Goal: Task Accomplishment & Management: Manage account settings

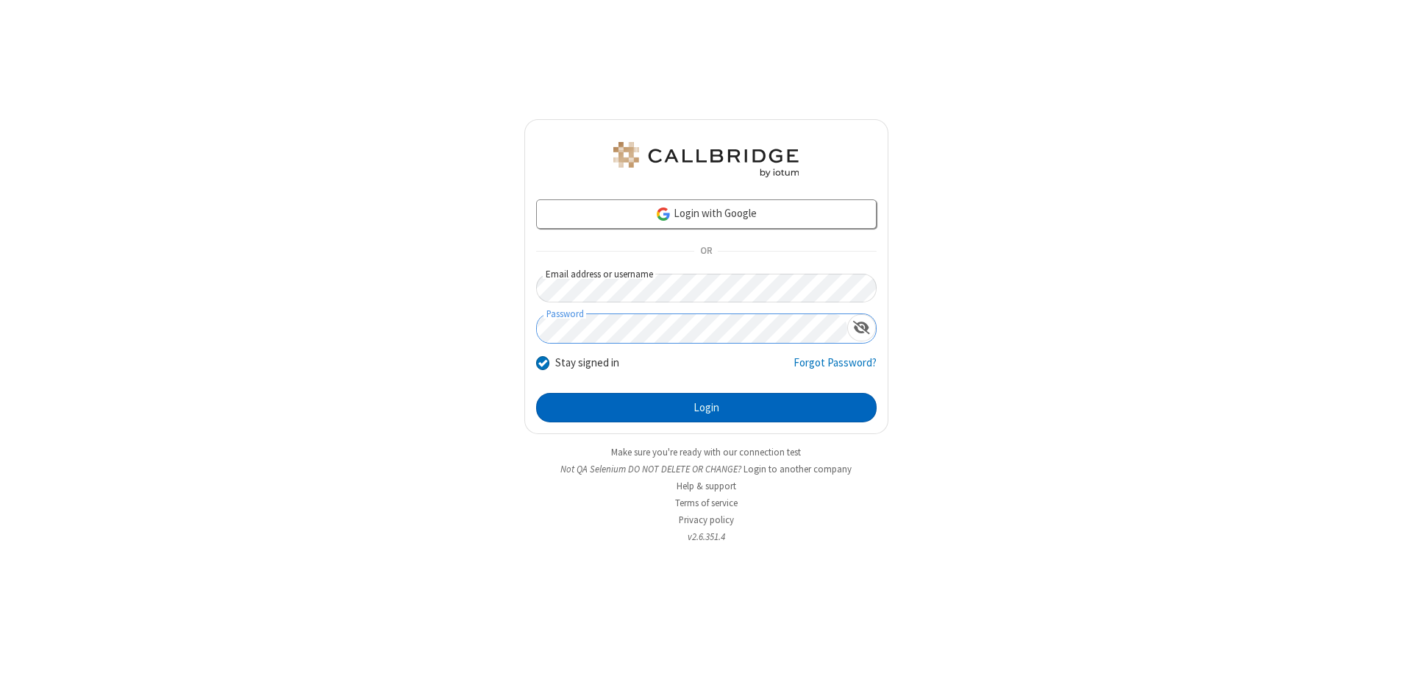
click at [706, 408] on button "Login" at bounding box center [706, 407] width 341 height 29
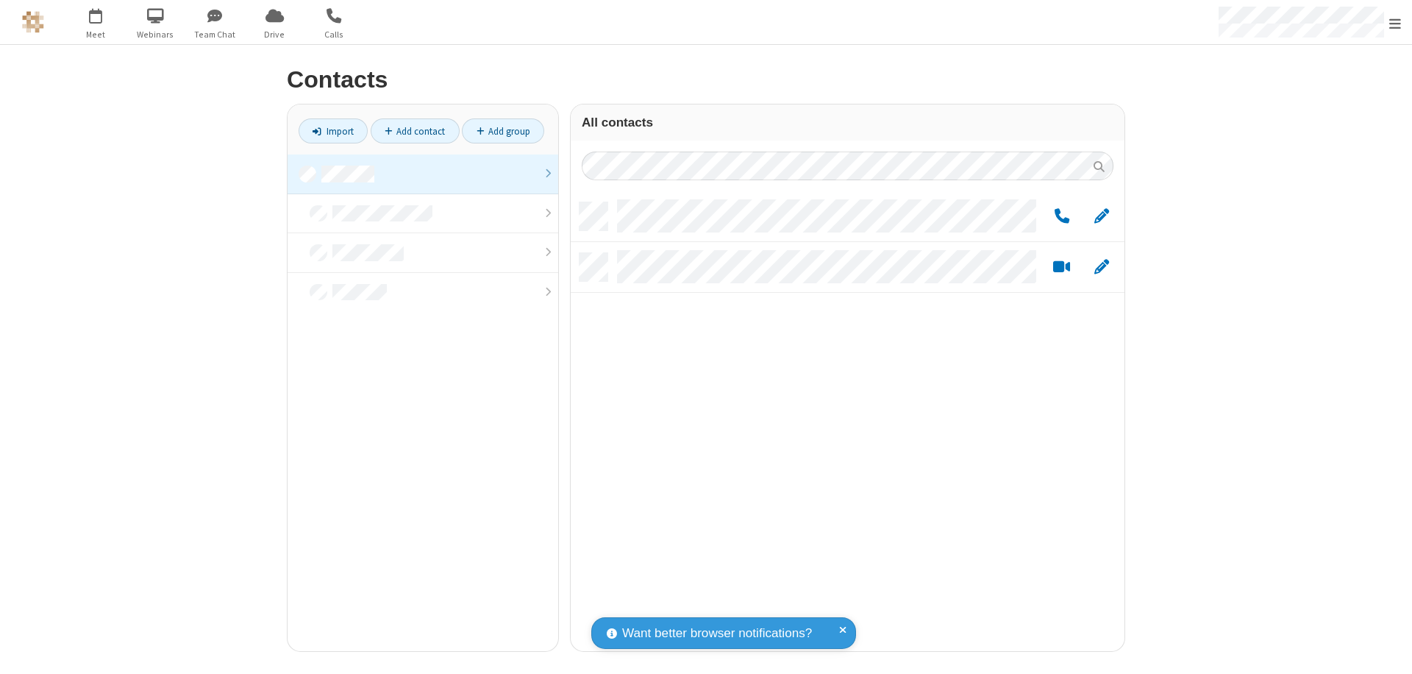
click at [423, 174] on link at bounding box center [423, 174] width 271 height 40
click at [1102, 216] on span "Edit" at bounding box center [1102, 216] width 15 height 18
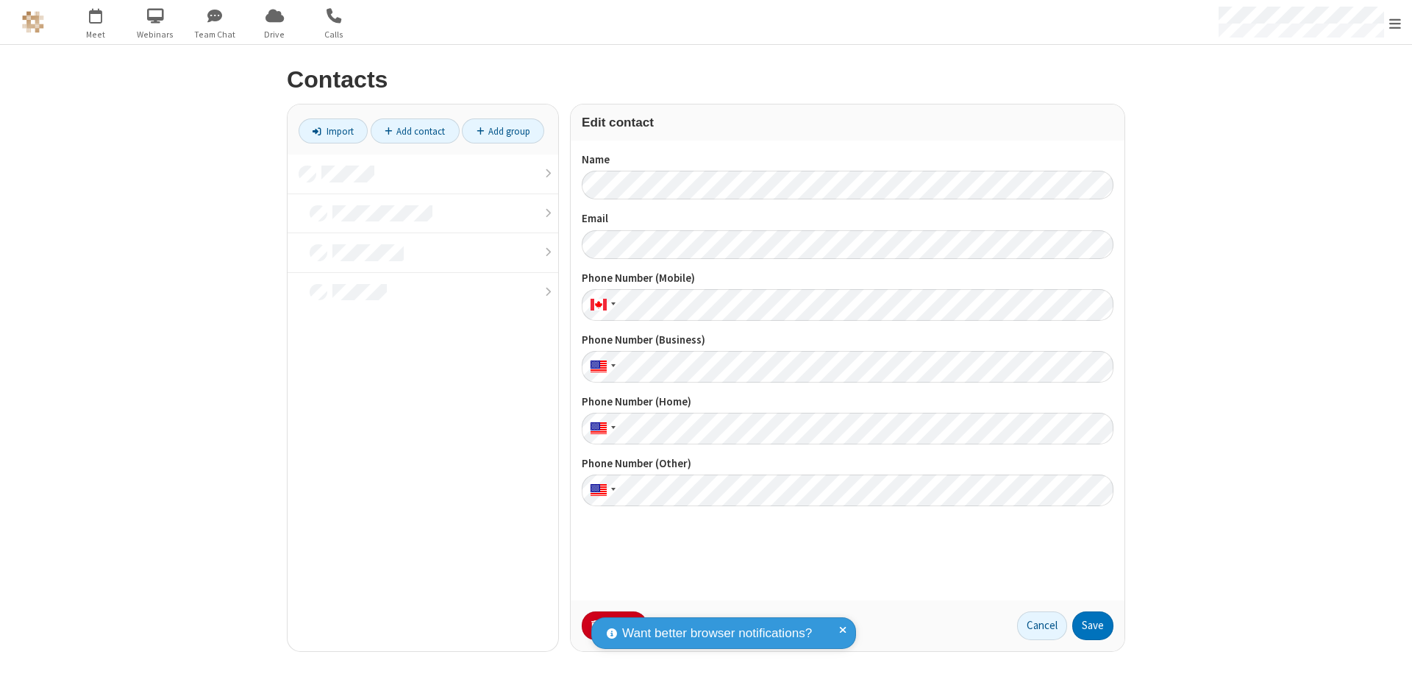
click at [0, 0] on button "No Thanks" at bounding box center [0, 0] width 0 height 0
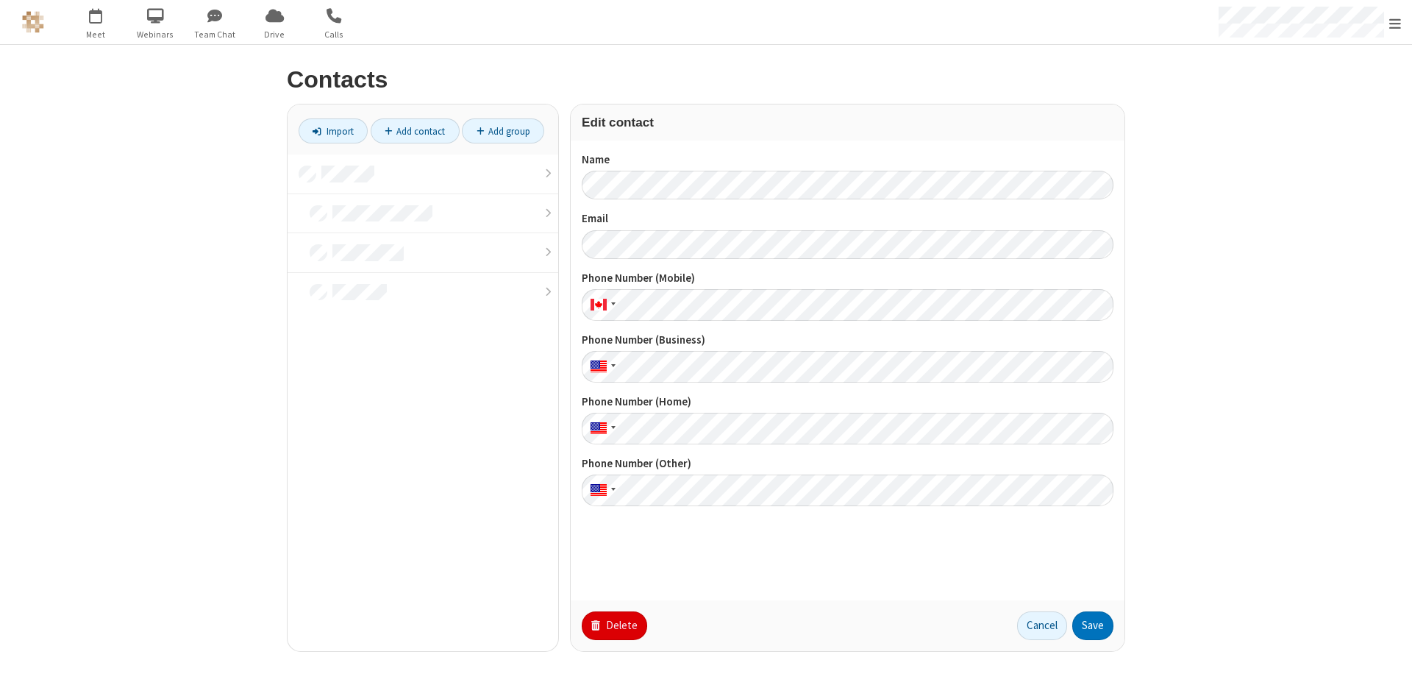
click at [613, 625] on button "Delete" at bounding box center [614, 625] width 65 height 29
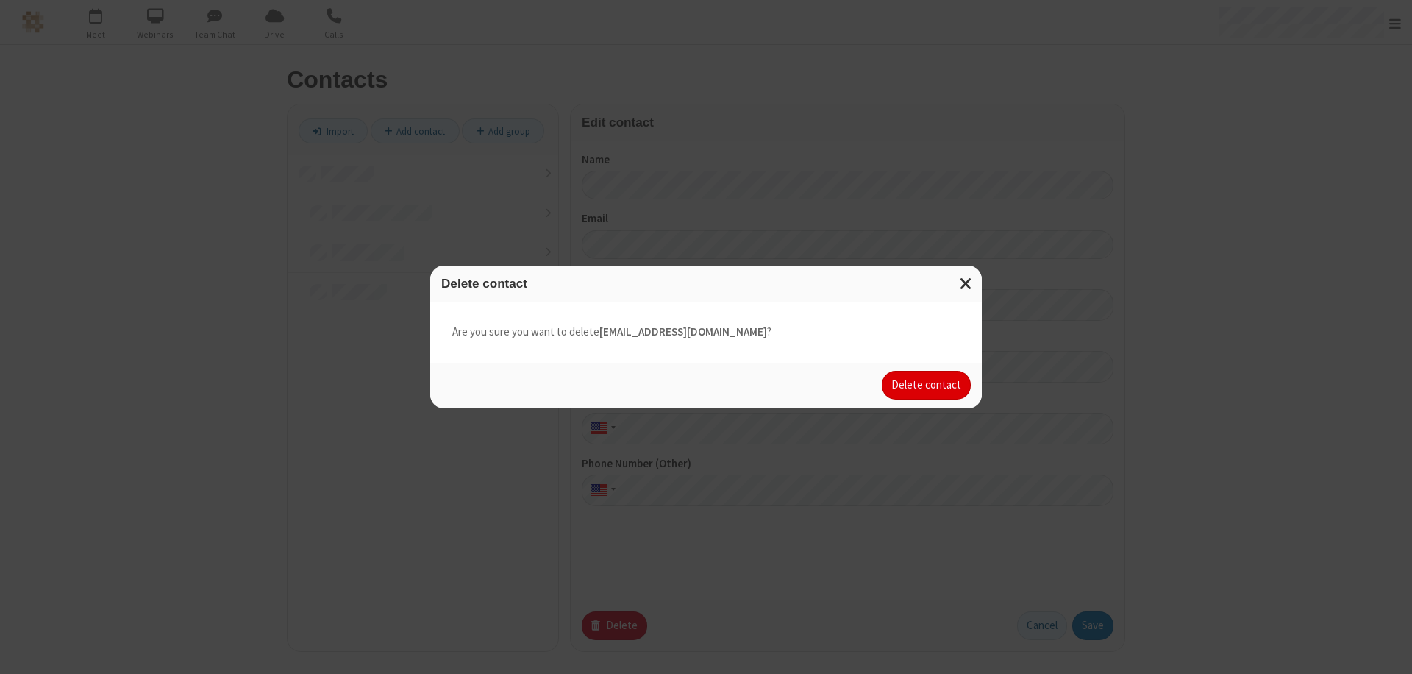
click at [928, 385] on button "Delete contact" at bounding box center [926, 385] width 89 height 29
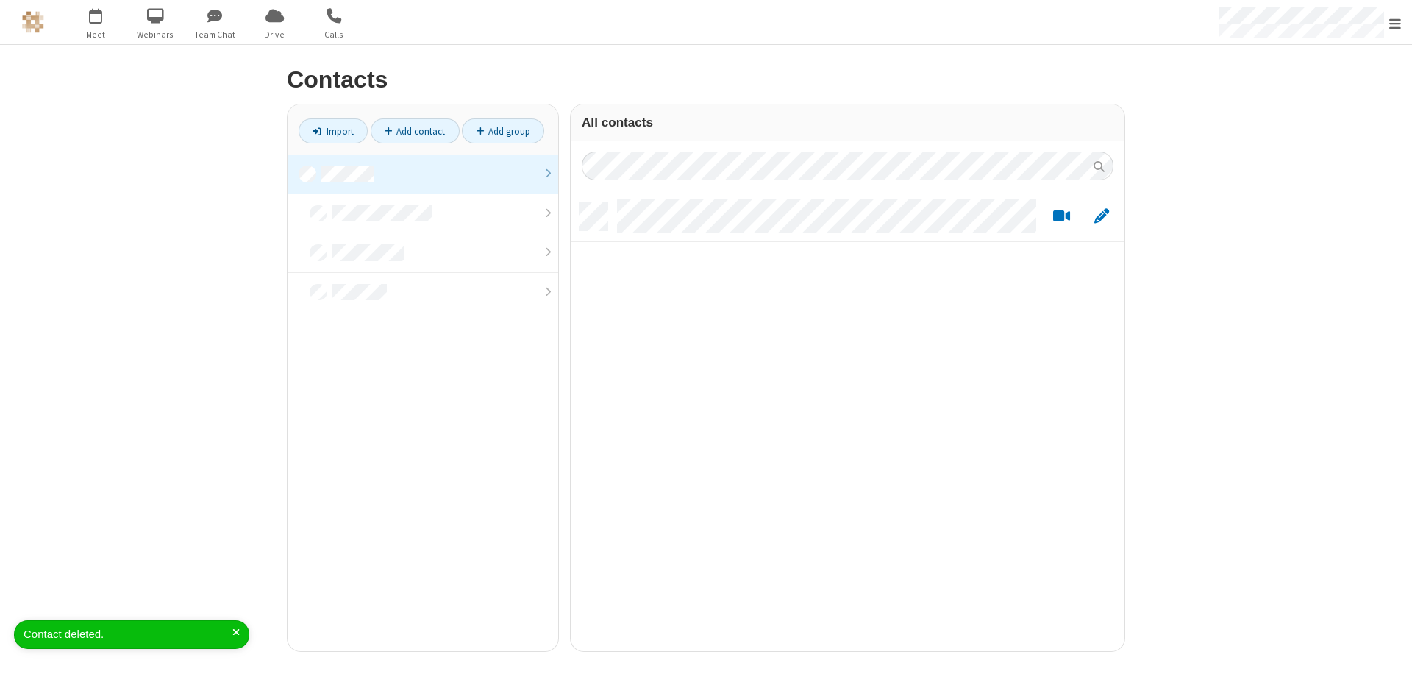
scroll to position [449, 543]
